Goal: Task Accomplishment & Management: Manage account settings

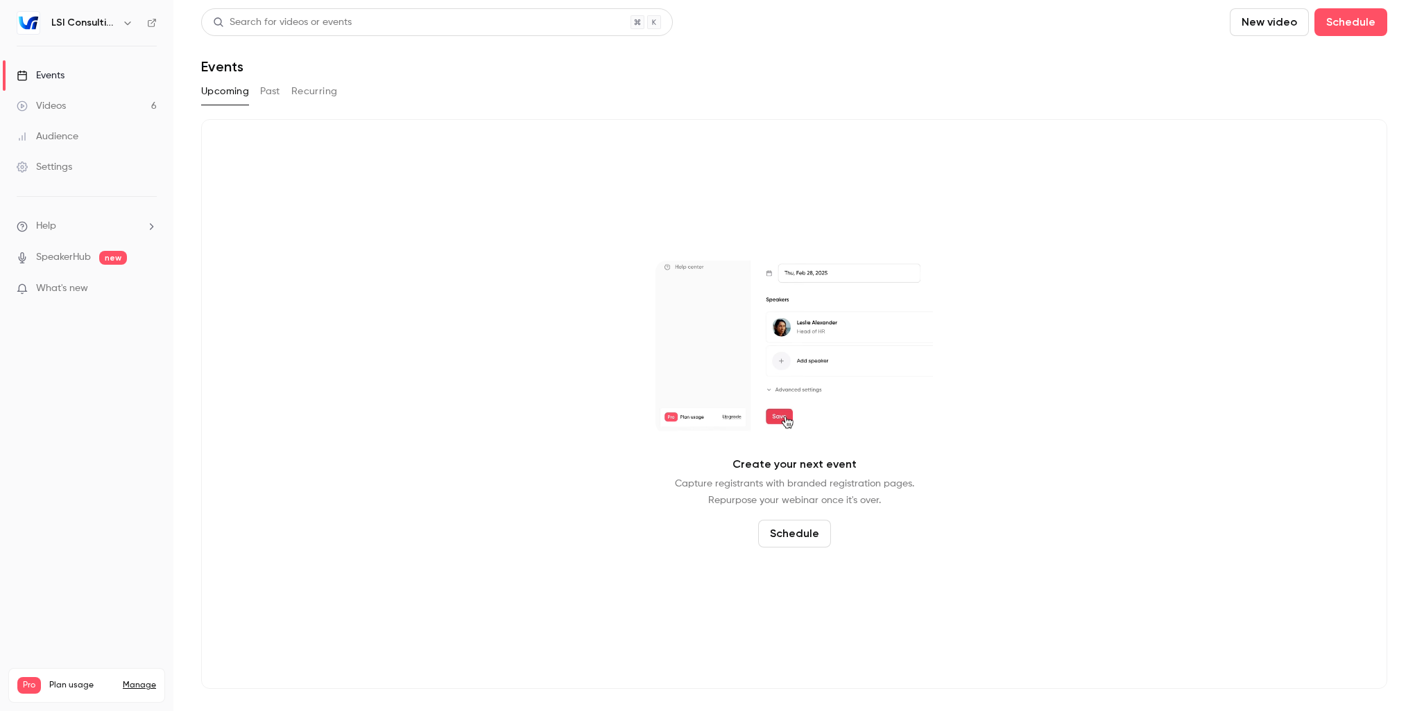
click at [127, 23] on icon "button" at bounding box center [127, 22] width 6 height 3
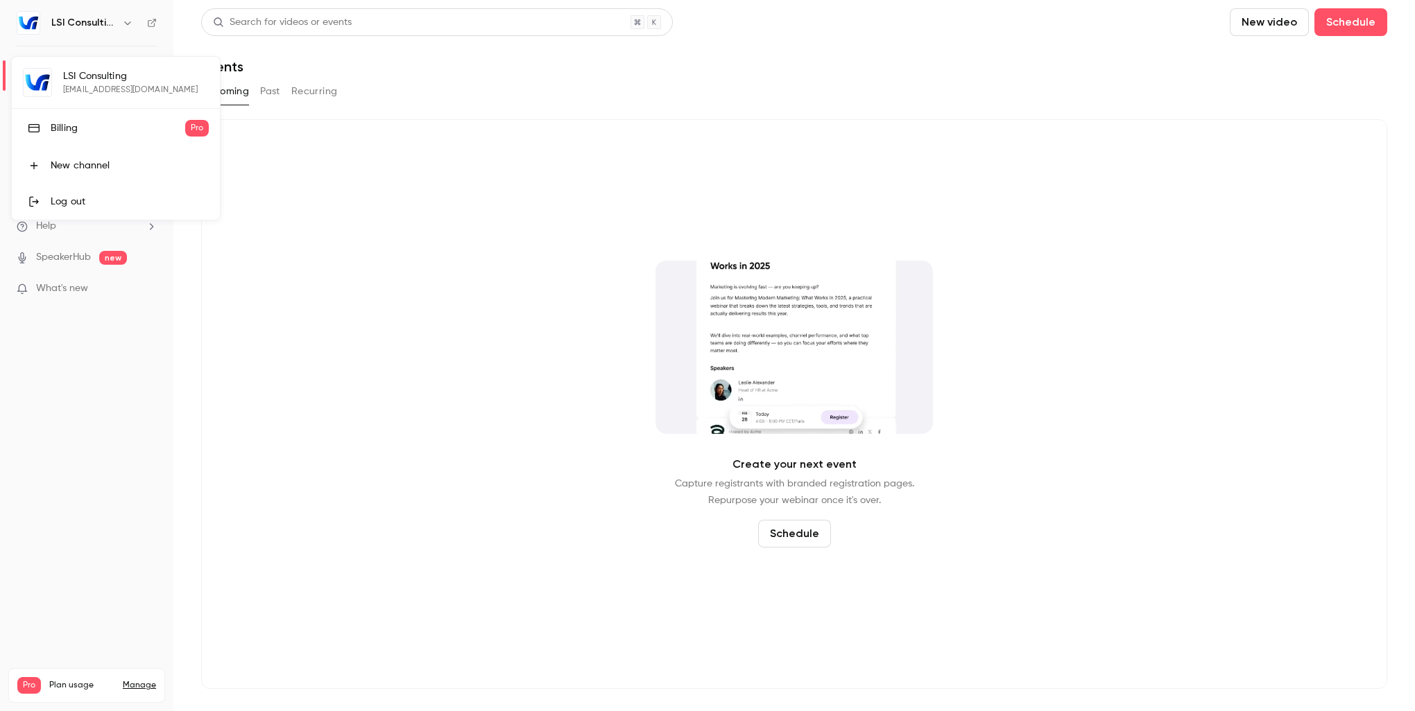
click at [53, 135] on div "Billing" at bounding box center [118, 128] width 135 height 14
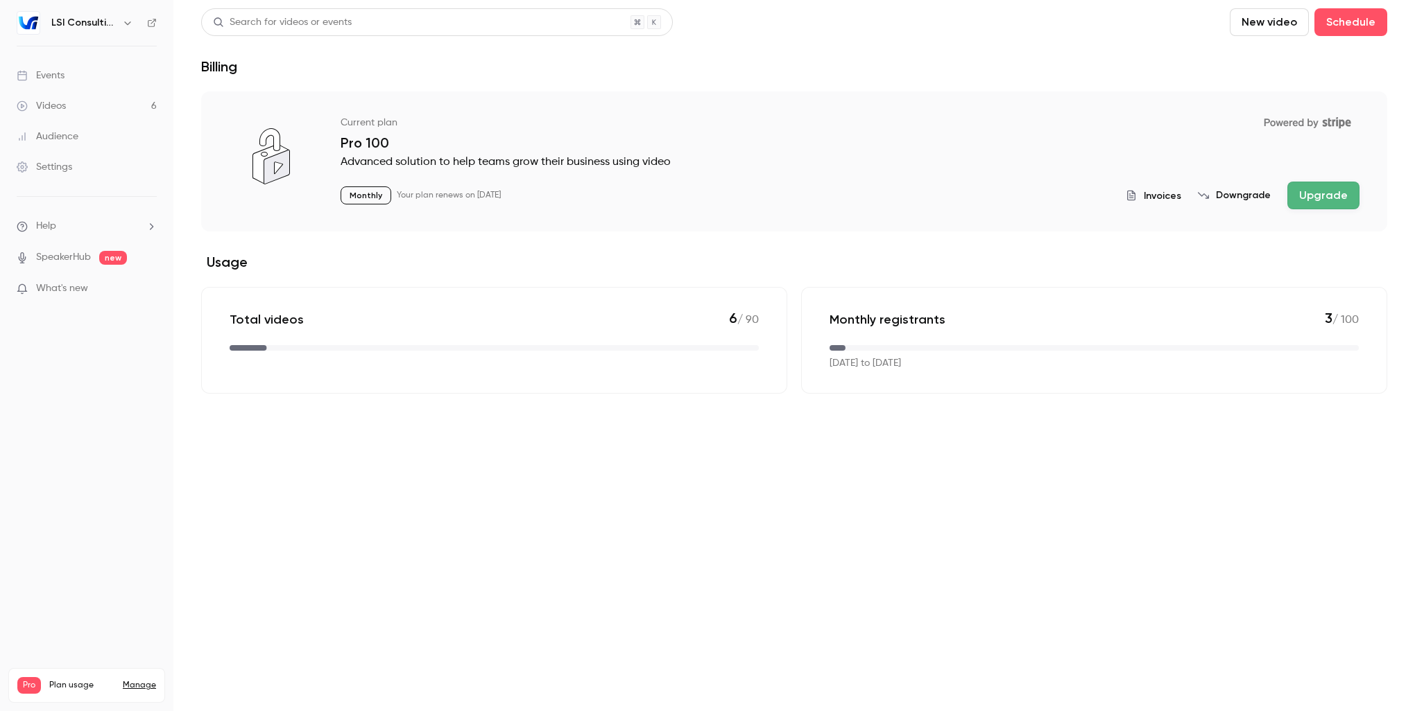
click at [1173, 195] on span "Invoices" at bounding box center [1162, 196] width 37 height 15
